Goal: Find specific page/section: Find specific page/section

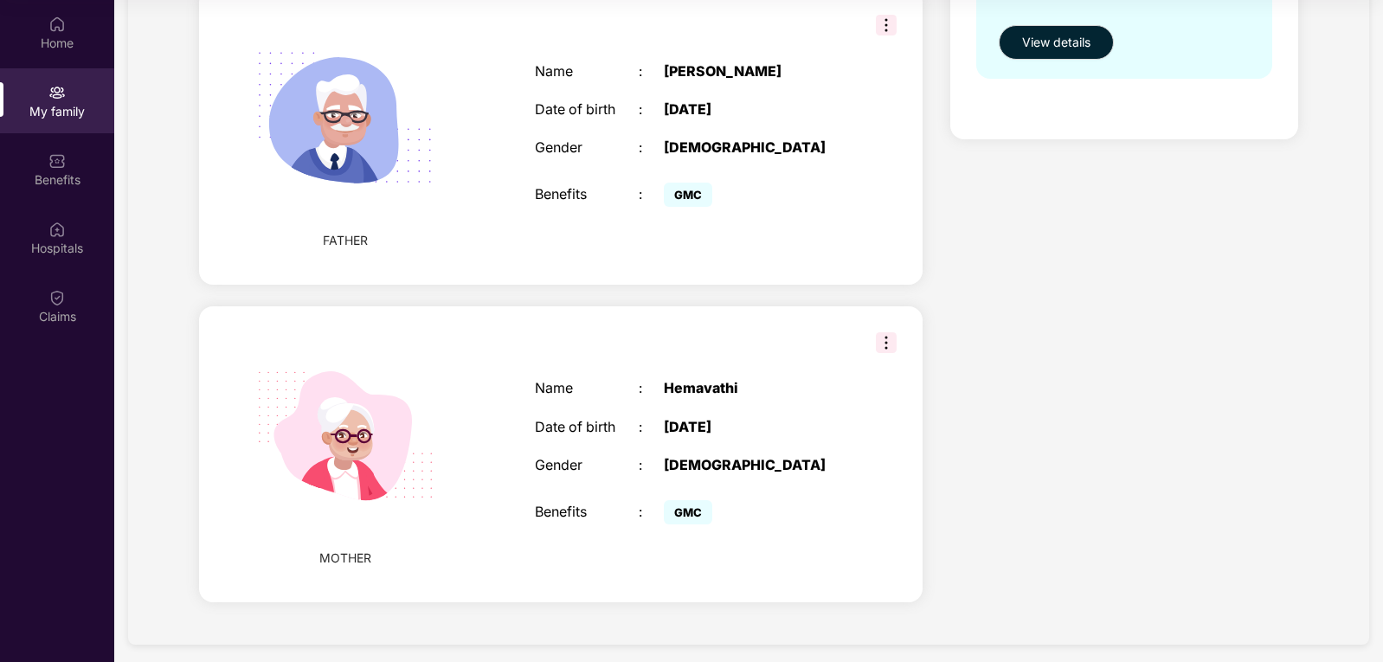
scroll to position [859, 0]
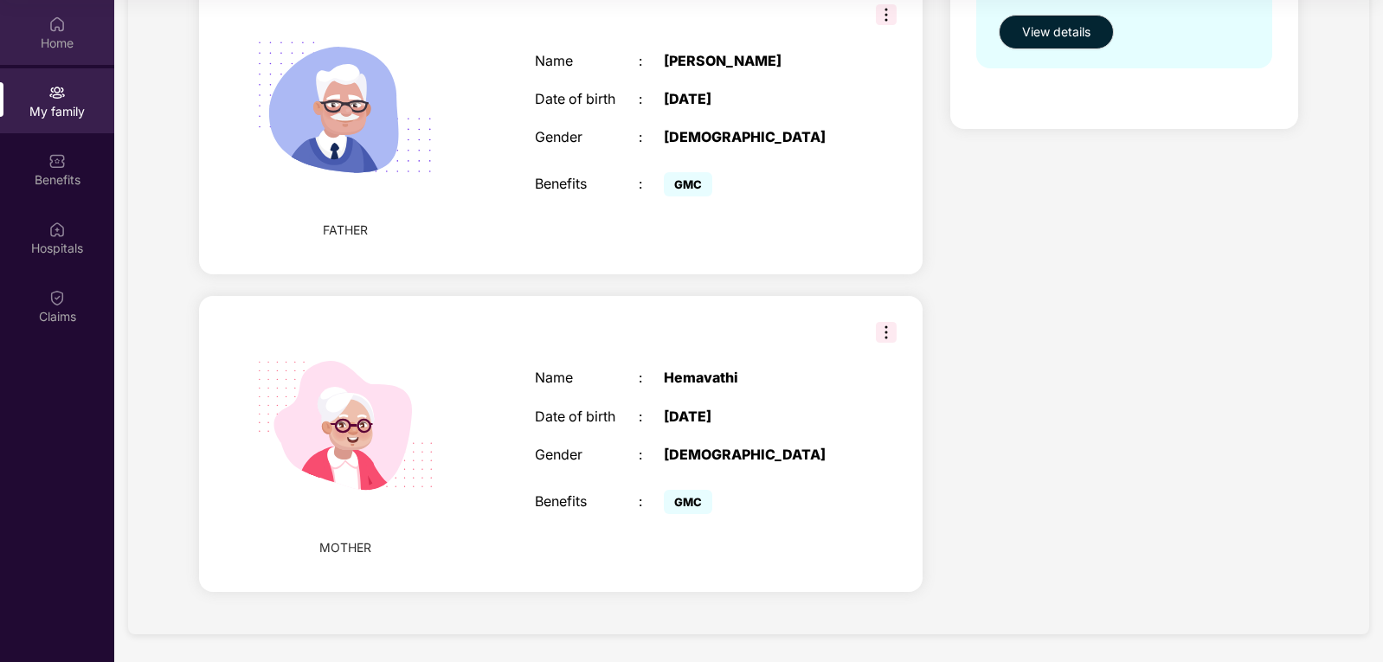
click at [62, 31] on img at bounding box center [56, 24] width 17 height 17
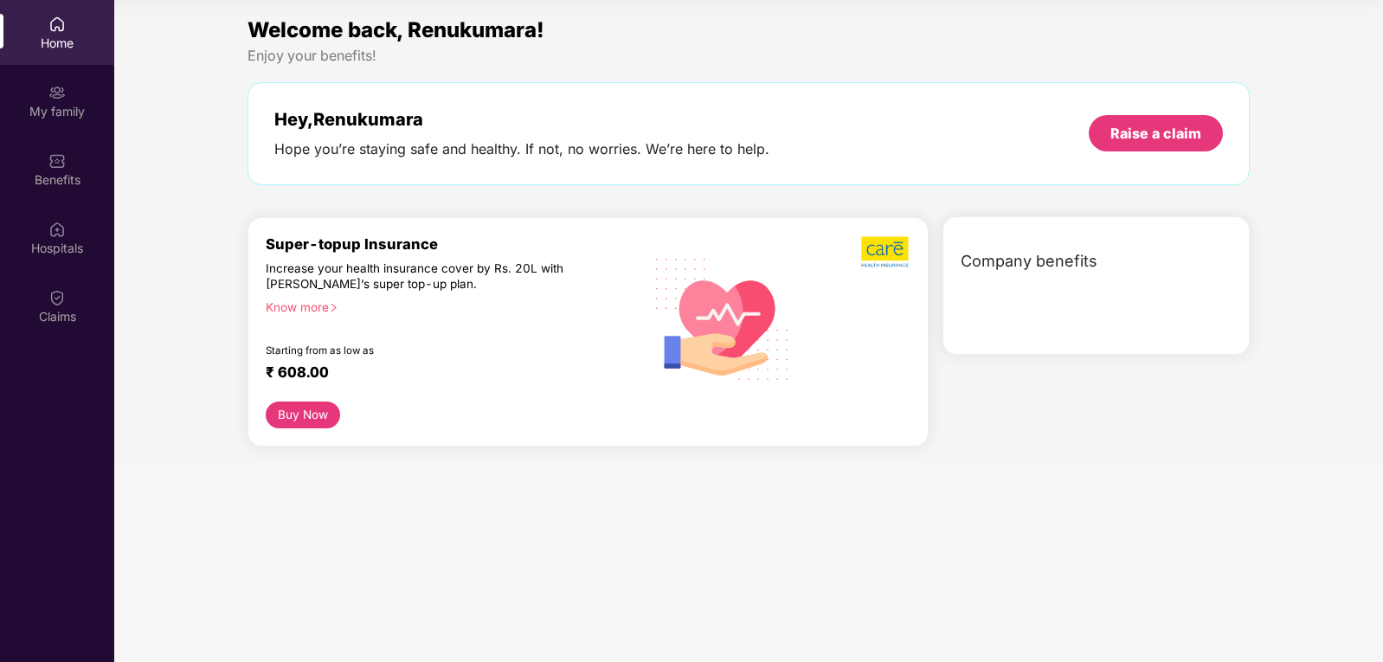
scroll to position [0, 0]
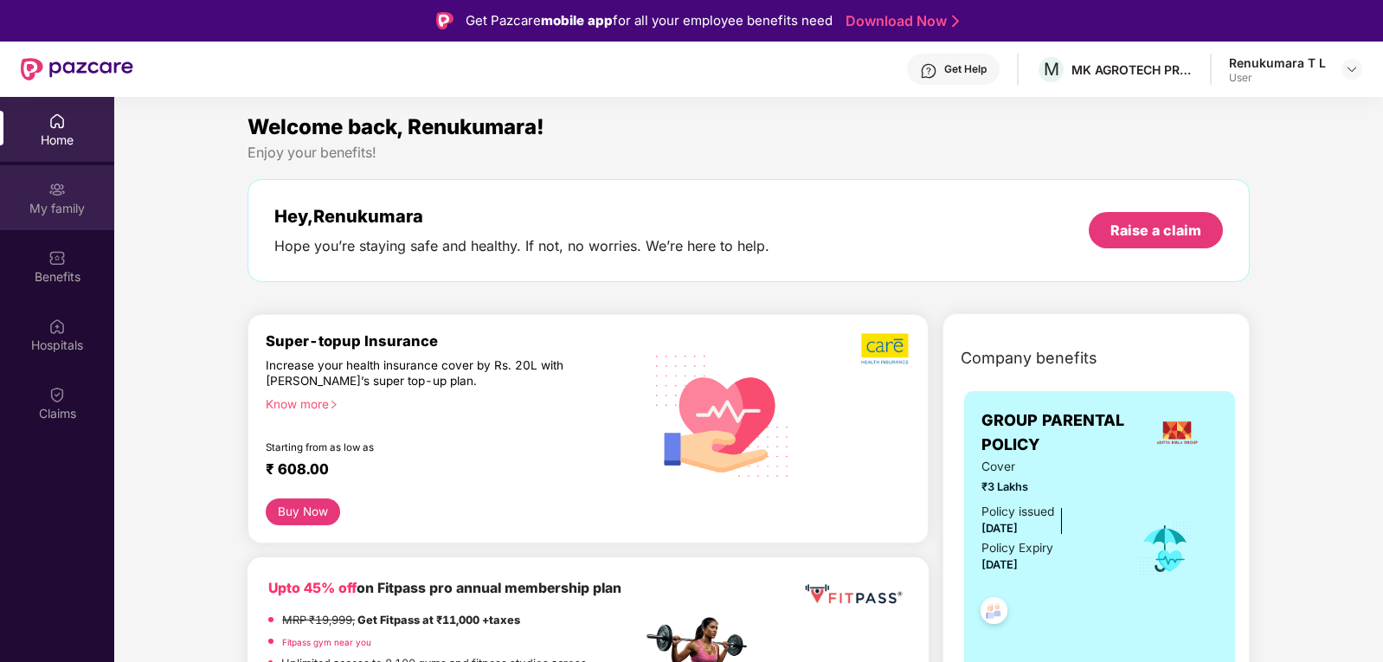
click at [45, 216] on div "My family" at bounding box center [57, 208] width 114 height 17
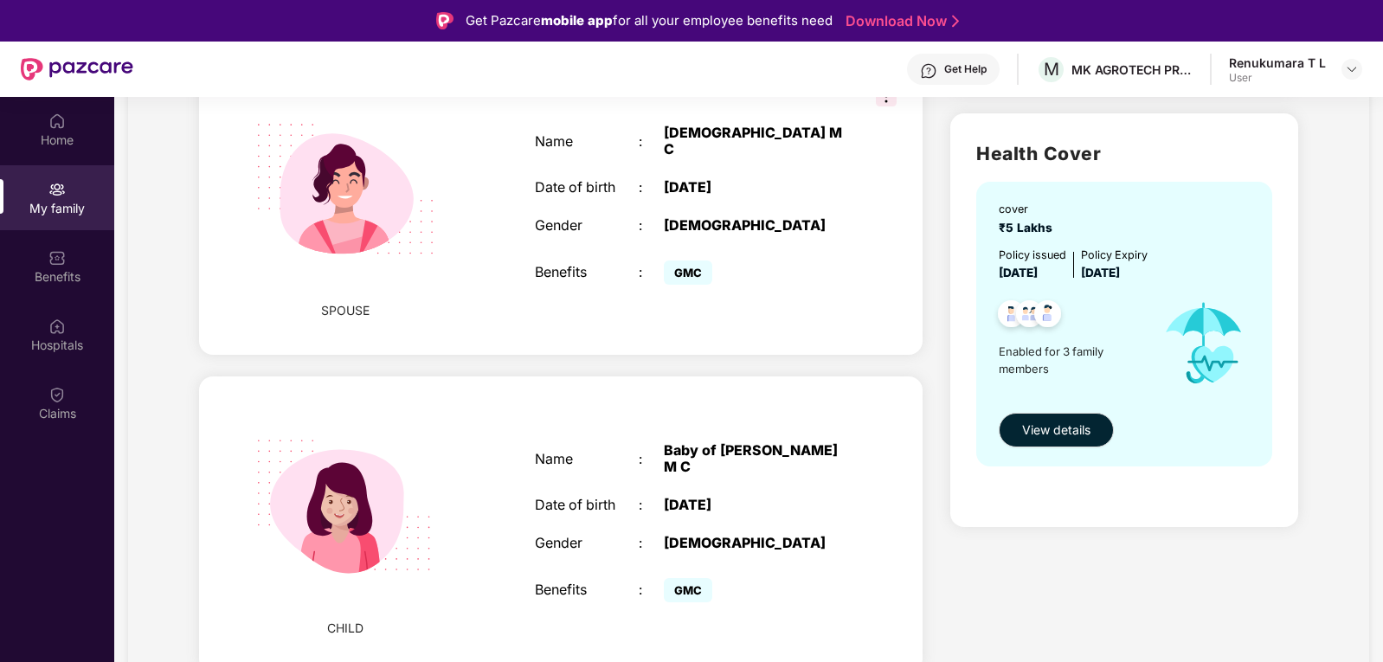
scroll to position [606, 0]
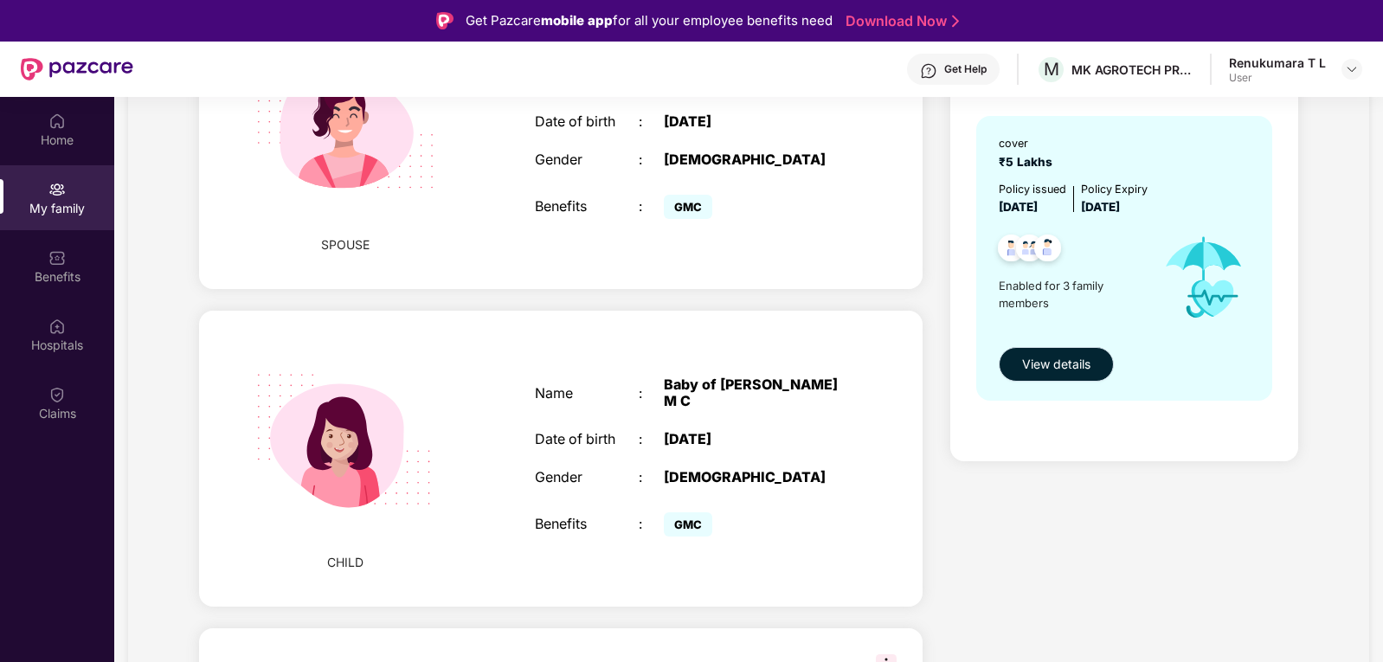
click at [1026, 363] on span "View details" at bounding box center [1056, 364] width 68 height 19
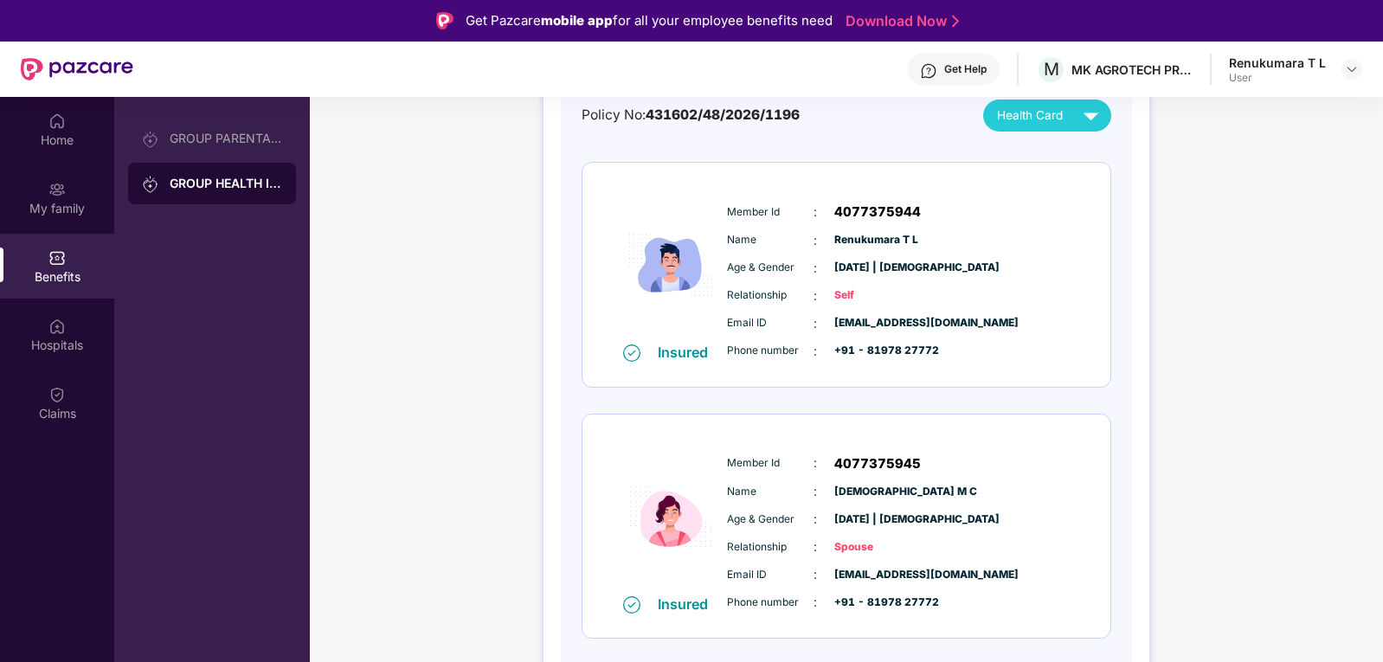
scroll to position [0, 0]
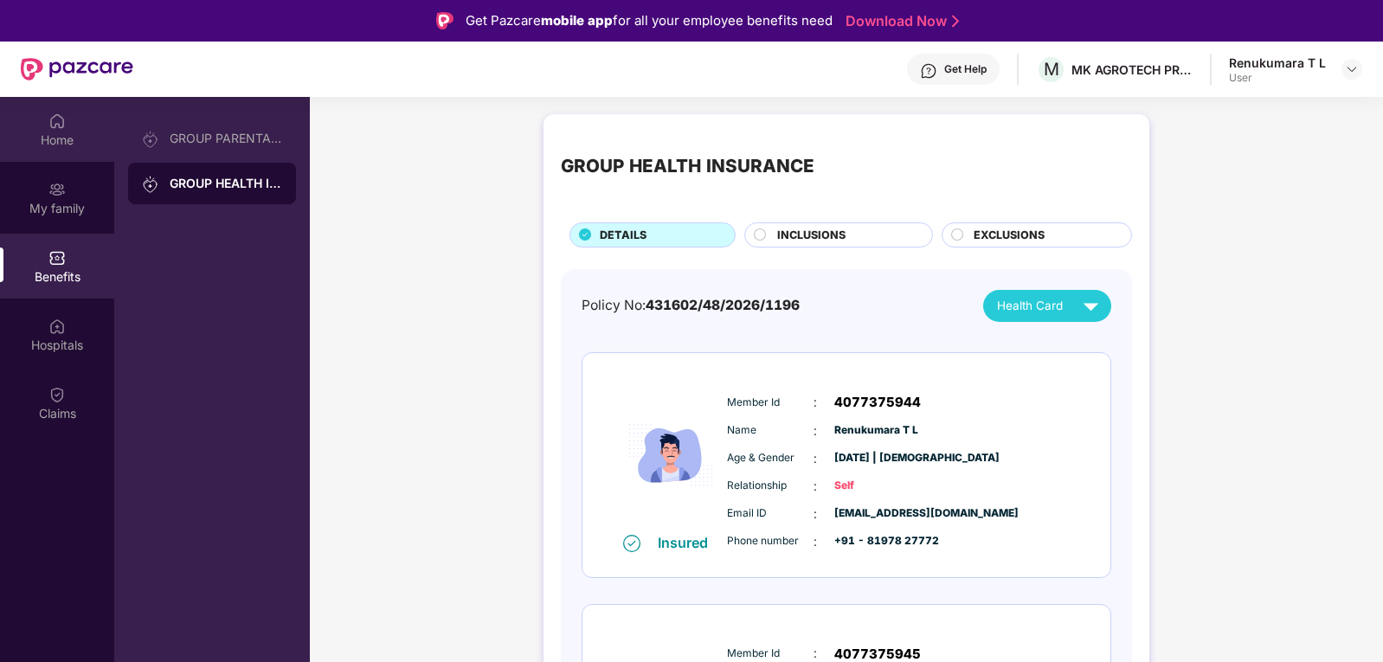
click at [44, 132] on div "Home" at bounding box center [57, 140] width 114 height 17
